Goal: Communication & Community: Participate in discussion

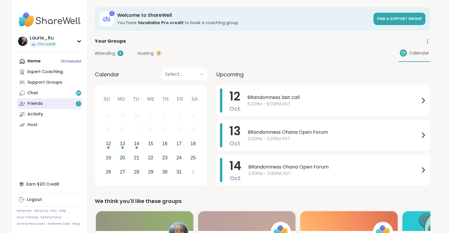
click at [57, 105] on link "Friends 1" at bounding box center [50, 104] width 66 height 11
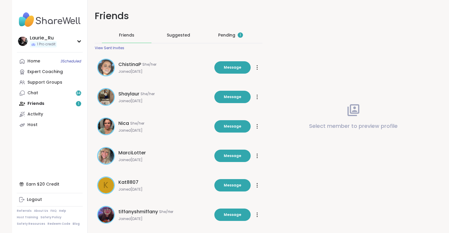
click at [226, 35] on div "Pending 1" at bounding box center [230, 35] width 25 height 6
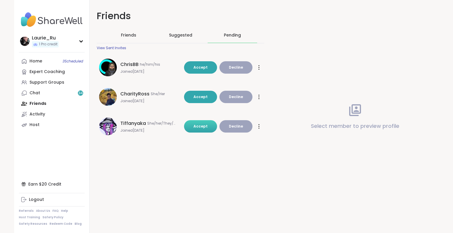
click at [193, 125] on button "Accept" at bounding box center [200, 126] width 33 height 12
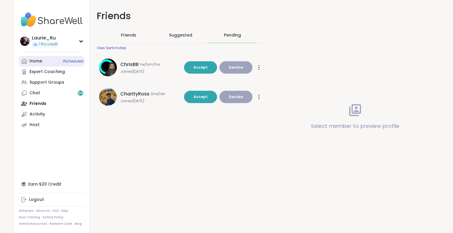
click at [39, 60] on div "Home 3 Scheduled" at bounding box center [36, 61] width 13 height 6
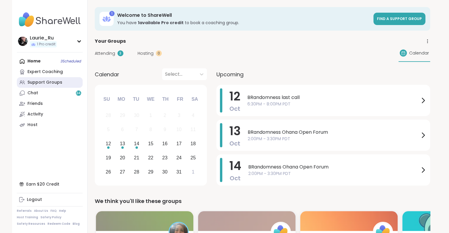
click at [43, 83] on div "Support Groups" at bounding box center [44, 83] width 35 height 6
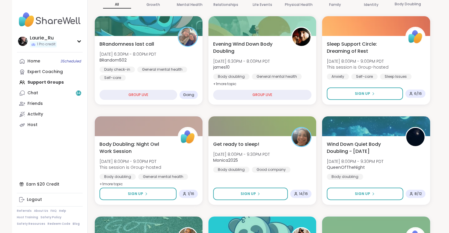
scroll to position [94, 0]
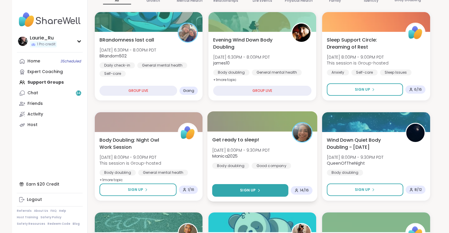
click at [267, 193] on button "Sign Up" at bounding box center [250, 190] width 76 height 13
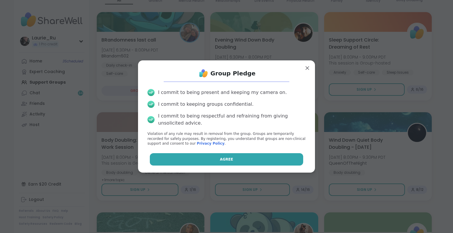
click at [241, 159] on button "Agree" at bounding box center [227, 159] width 154 height 12
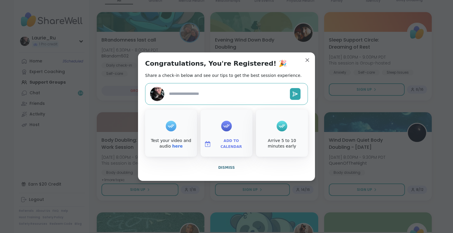
type textarea "*"
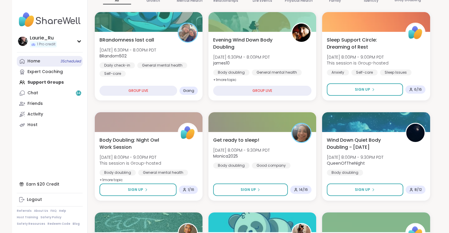
click at [68, 59] on span "3 Scheduled" at bounding box center [70, 61] width 21 height 5
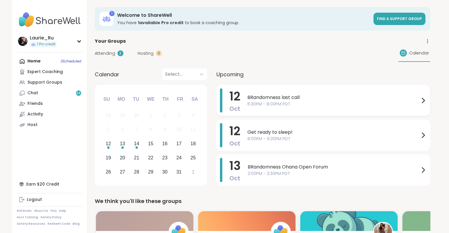
click at [334, 113] on div "[DATE] BRandomness last call 6:30PM - 8:00PM PDT" at bounding box center [323, 100] width 214 height 31
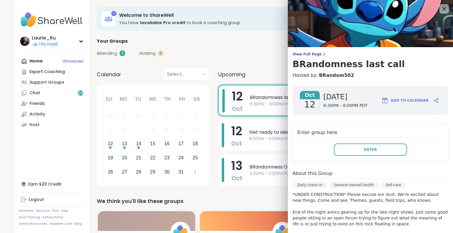
click at [236, 50] on div "Attending 3 Hosting 0 Calendar" at bounding box center [264, 53] width 335 height 17
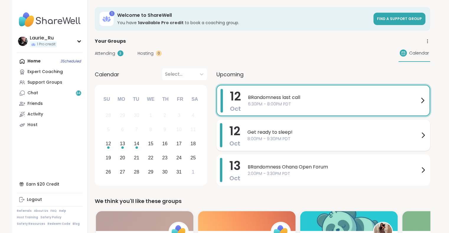
click at [262, 137] on span "8:00PM - 9:30PM PDT" at bounding box center [333, 139] width 172 height 6
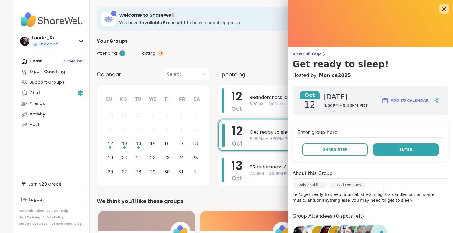
click at [389, 152] on button "Enter" at bounding box center [406, 150] width 66 height 12
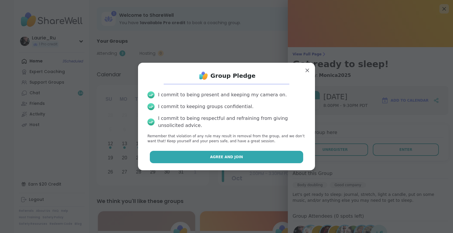
click at [218, 156] on span "Agree and Join" at bounding box center [226, 157] width 33 height 5
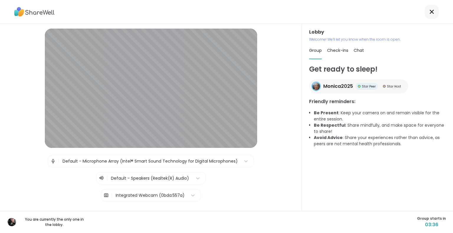
click at [50, 160] on img at bounding box center [52, 161] width 5 height 12
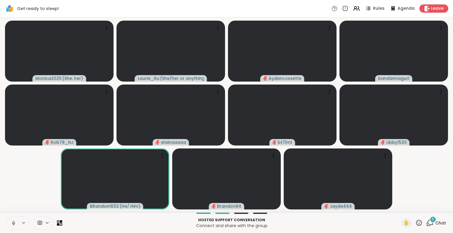
click at [14, 223] on icon at bounding box center [13, 222] width 1 height 3
click at [14, 221] on icon at bounding box center [13, 223] width 5 height 5
click at [442, 27] on icon at bounding box center [441, 28] width 6 height 6
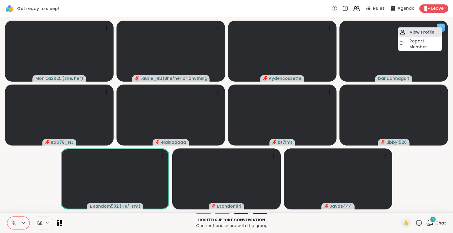
click at [425, 33] on h4 "View Profile" at bounding box center [422, 32] width 25 height 6
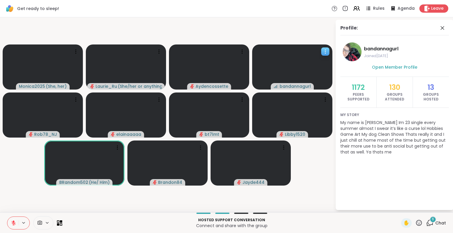
click at [39, 144] on video-player-container "Monica2025 ( She, her ) [PERSON_NAME] ( She/her or anything else ) Aydencossett…" at bounding box center [168, 115] width 328 height 191
click at [30, 145] on video-player-container "Monica2025 ( She, her ) [PERSON_NAME] ( She/her or anything else ) Aydencossett…" at bounding box center [168, 115] width 328 height 191
click at [4, 136] on video-player-container "Monica2025 ( She, her ) [PERSON_NAME] ( She/her or anything else ) Aydencossett…" at bounding box center [168, 115] width 328 height 191
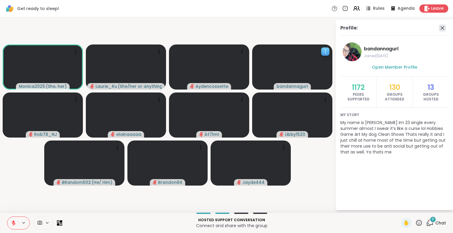
click at [443, 27] on icon at bounding box center [442, 27] width 7 height 7
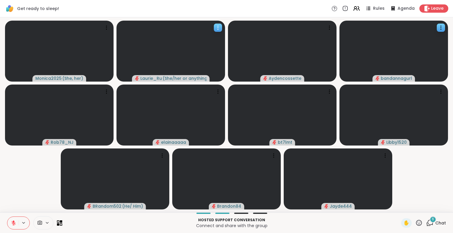
click at [218, 27] on icon at bounding box center [218, 28] width 6 height 6
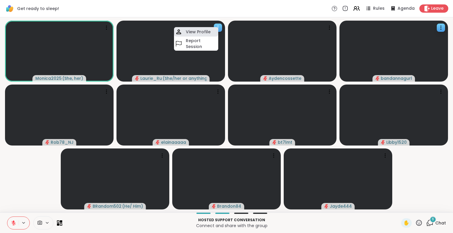
click at [205, 32] on h4 "View Profile" at bounding box center [198, 32] width 25 height 6
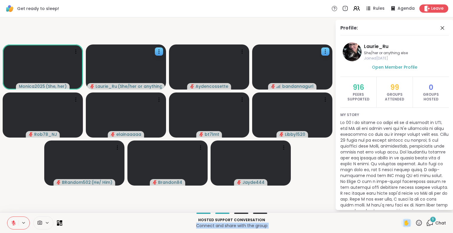
drag, startPoint x: 373, startPoint y: 222, endPoint x: 428, endPoint y: 225, distance: 54.9
click at [428, 225] on div "Hosted support conversation Connect and share with the group ✋ 6 Chat" at bounding box center [226, 223] width 453 height 21
click at [428, 225] on icon at bounding box center [431, 222] width 6 height 5
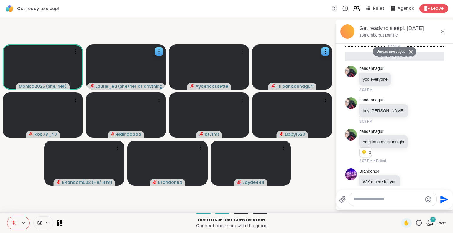
scroll to position [145, 0]
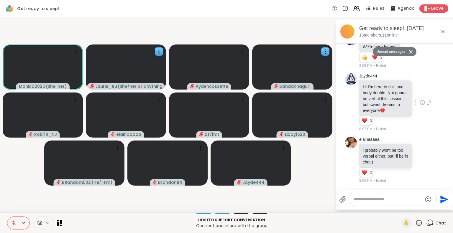
click at [422, 103] on icon at bounding box center [423, 103] width 2 height 1
click at [420, 92] on div "Select Reaction: Heart" at bounding box center [422, 93] width 5 height 5
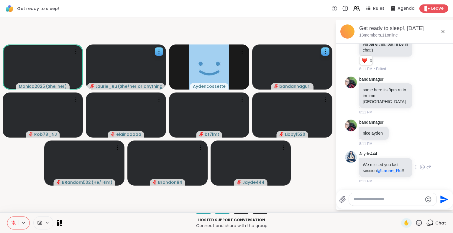
scroll to position [252, 0]
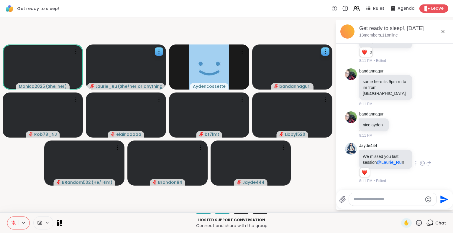
click at [426, 161] on icon at bounding box center [428, 163] width 5 height 7
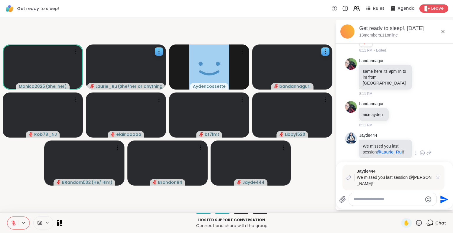
click at [426, 157] on icon at bounding box center [428, 153] width 5 height 7
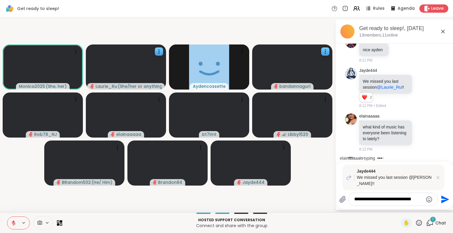
scroll to position [382, 0]
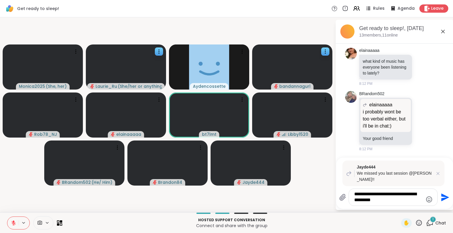
type textarea "**********"
click at [443, 197] on icon "Send" at bounding box center [445, 198] width 8 height 8
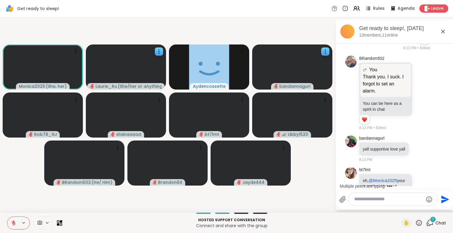
scroll to position [627, 0]
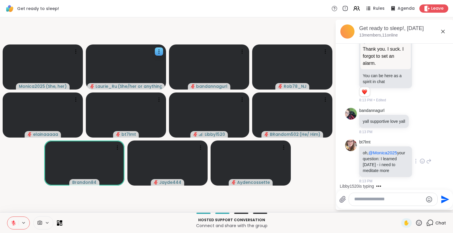
drag, startPoint x: 453, startPoint y: 160, endPoint x: 415, endPoint y: 160, distance: 37.8
click at [415, 160] on html "Get ready to sleep! Rules Agenda Leave Monica2025 ( She, her ) [PERSON_NAME] ( …" at bounding box center [226, 116] width 453 height 233
click at [415, 160] on div "bt7lmt oh, @Monica2025 your question: I learned [DATE] - i need to meditate mor…" at bounding box center [395, 162] width 72 height 45
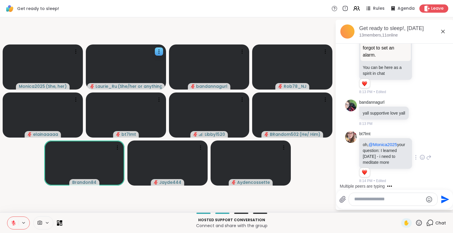
click at [420, 155] on icon at bounding box center [422, 158] width 5 height 6
click at [407, 147] on div "Select Reaction: Thumbs up" at bounding box center [409, 147] width 5 height 5
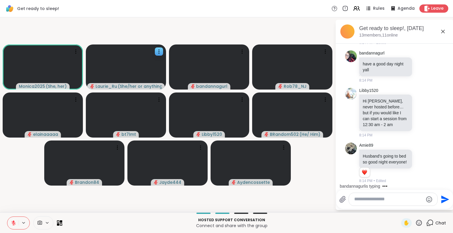
scroll to position [810, 0]
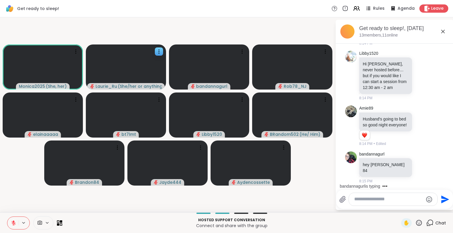
click at [17, 223] on button at bounding box center [12, 223] width 11 height 12
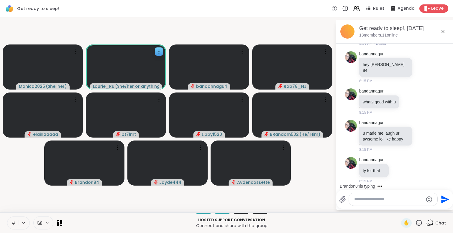
scroll to position [967, 0]
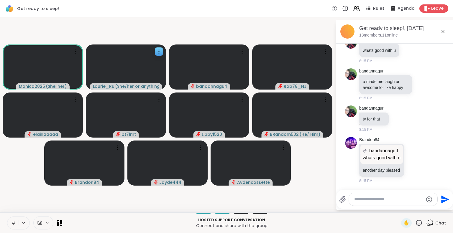
click at [14, 223] on icon at bounding box center [13, 223] width 3 height 2
click at [14, 223] on icon at bounding box center [13, 223] width 5 height 5
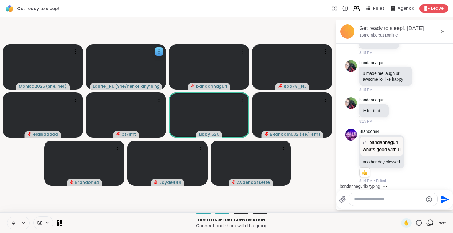
scroll to position [1034, 0]
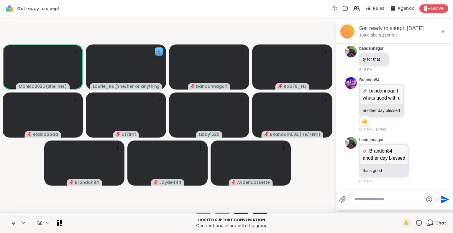
click at [13, 223] on icon at bounding box center [13, 222] width 1 height 3
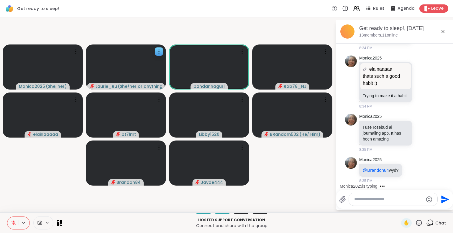
scroll to position [2400, 0]
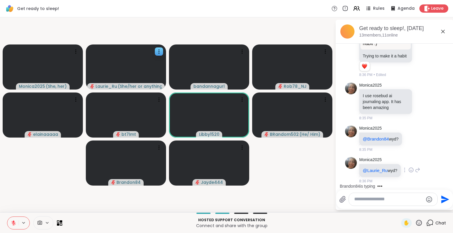
click at [399, 177] on div "@Laurie_Ru wyd?" at bounding box center [380, 170] width 42 height 13
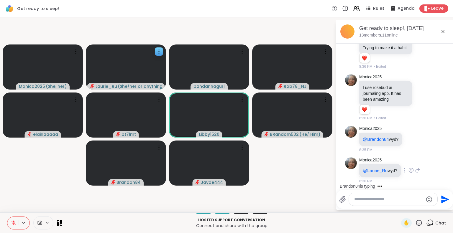
scroll to position [2469, 0]
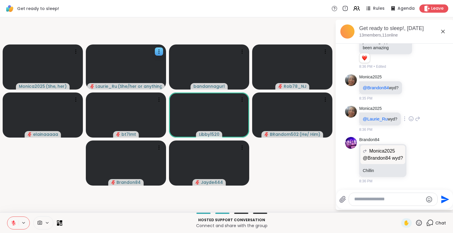
click at [416, 118] on icon at bounding box center [417, 118] width 5 height 7
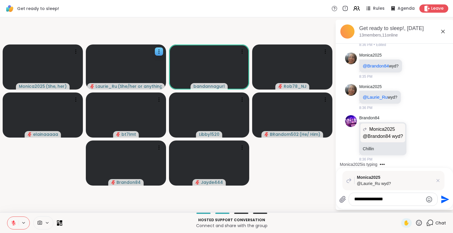
type textarea "**********"
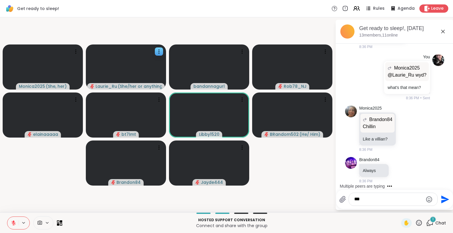
scroll to position [2603, 0]
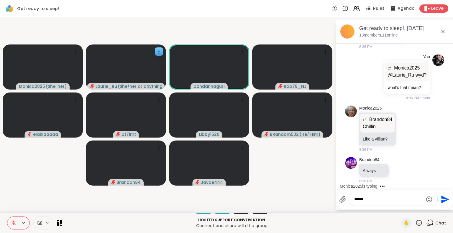
type textarea "******"
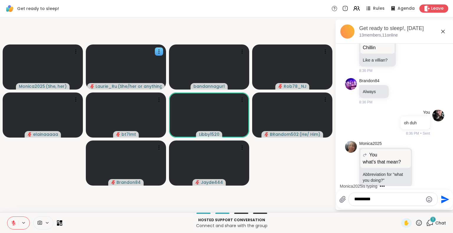
scroll to position [2691, 0]
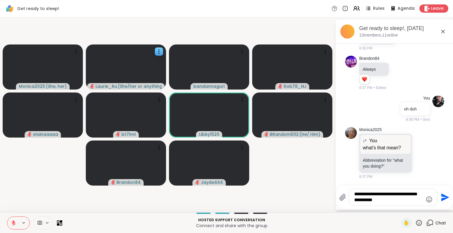
type textarea "**********"
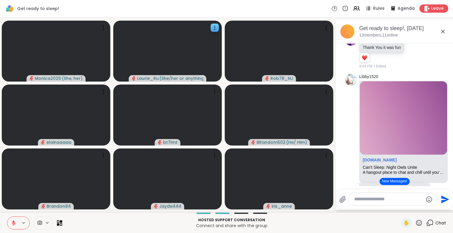
scroll to position [4264, 0]
